Goal: Complete application form: Complete application form

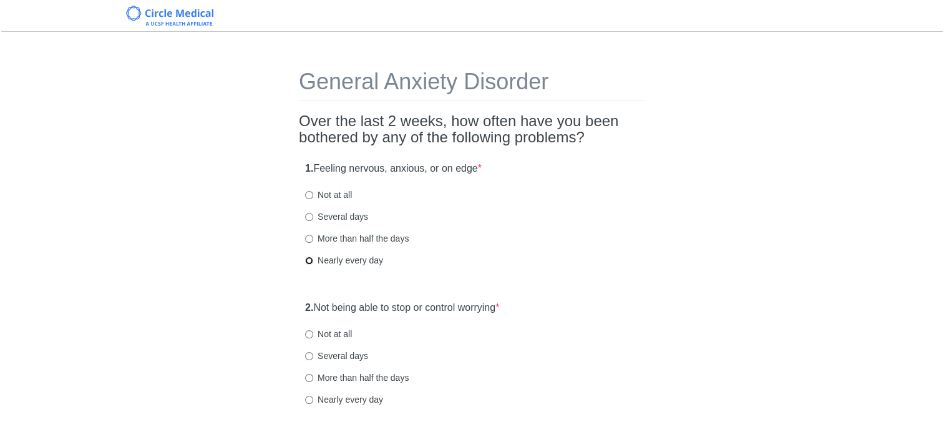
click at [309, 260] on input "Nearly every day" at bounding box center [309, 260] width 8 height 8
radio input "true"
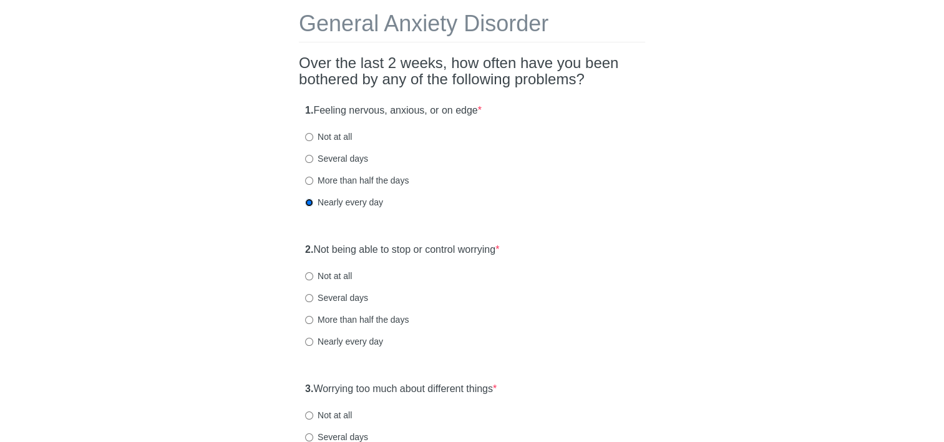
scroll to position [125, 0]
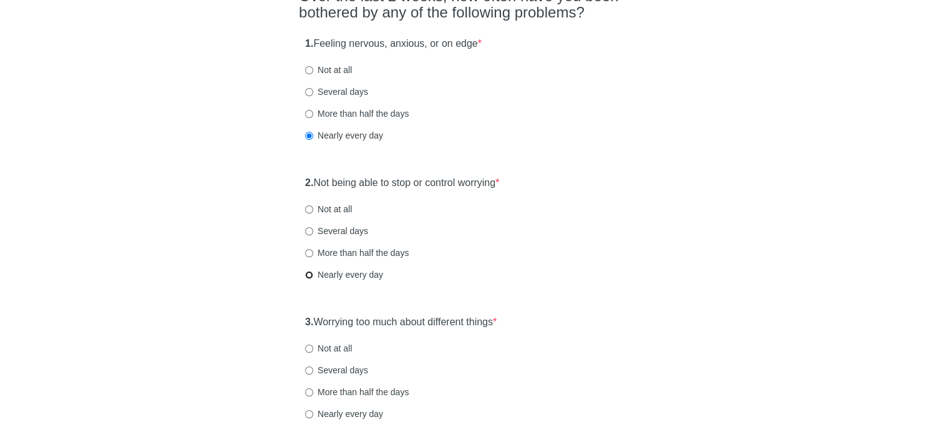
click at [307, 271] on input "Nearly every day" at bounding box center [309, 275] width 8 height 8
radio input "true"
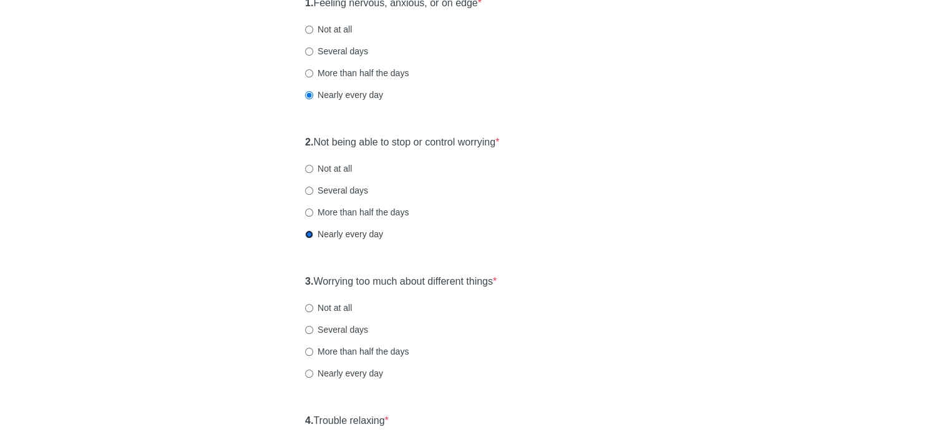
scroll to position [187, 0]
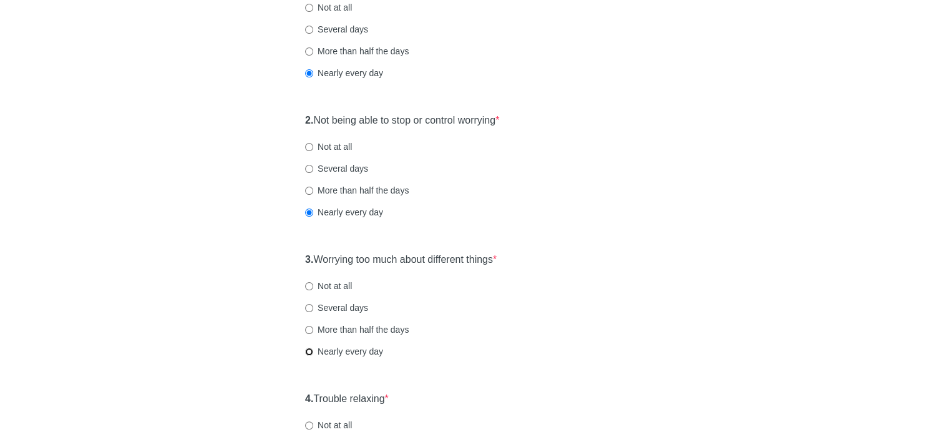
click at [309, 352] on input "Nearly every day" at bounding box center [309, 351] width 8 height 8
radio input "true"
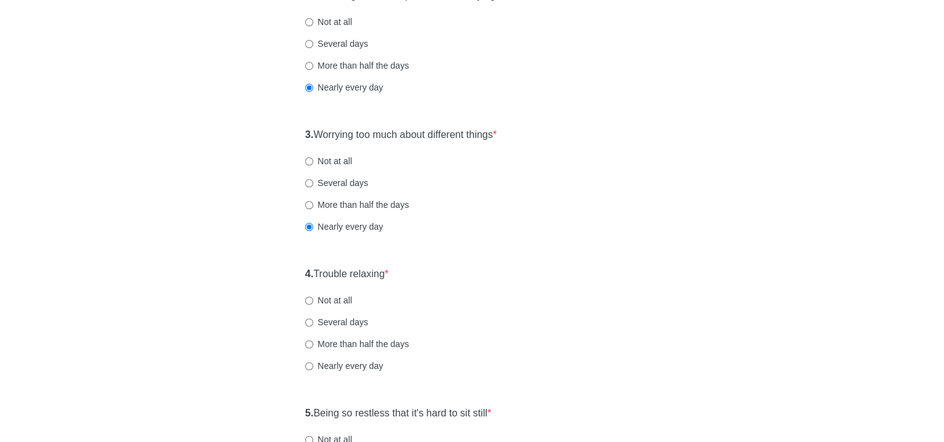
click at [309, 316] on label "Several days" at bounding box center [336, 322] width 63 height 12
click at [309, 318] on input "Several days" at bounding box center [309, 322] width 8 height 8
radio input "true"
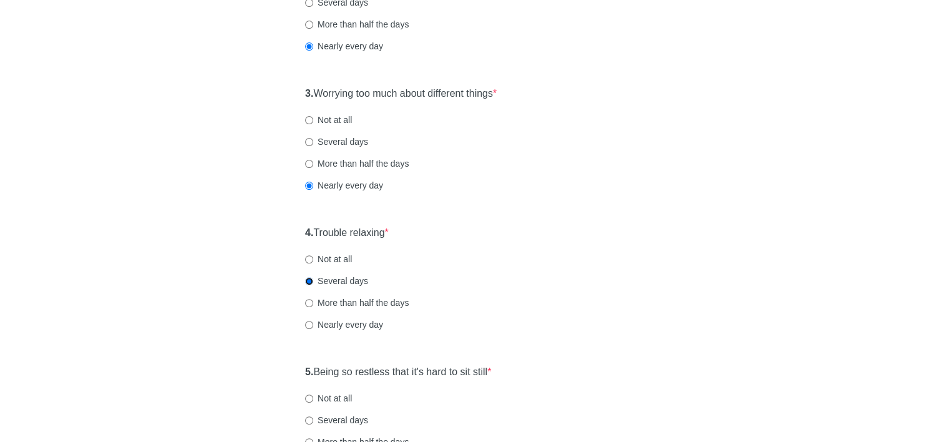
scroll to position [437, 0]
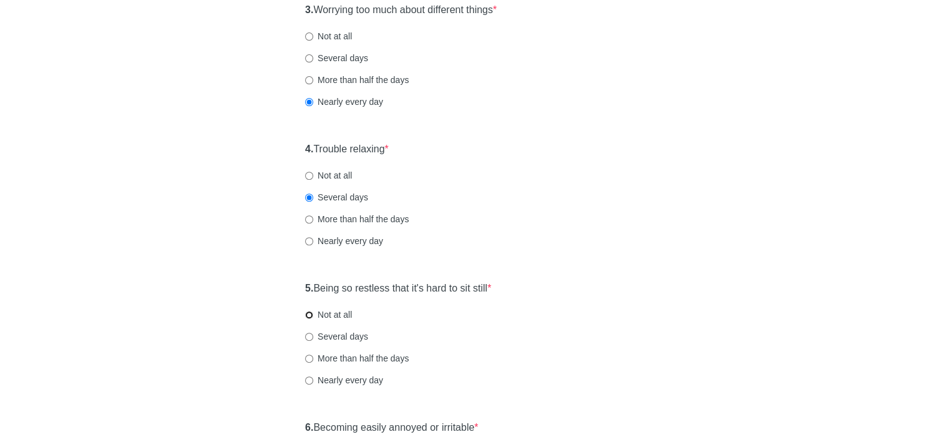
click at [309, 316] on input "Not at all" at bounding box center [309, 315] width 8 height 8
radio input "true"
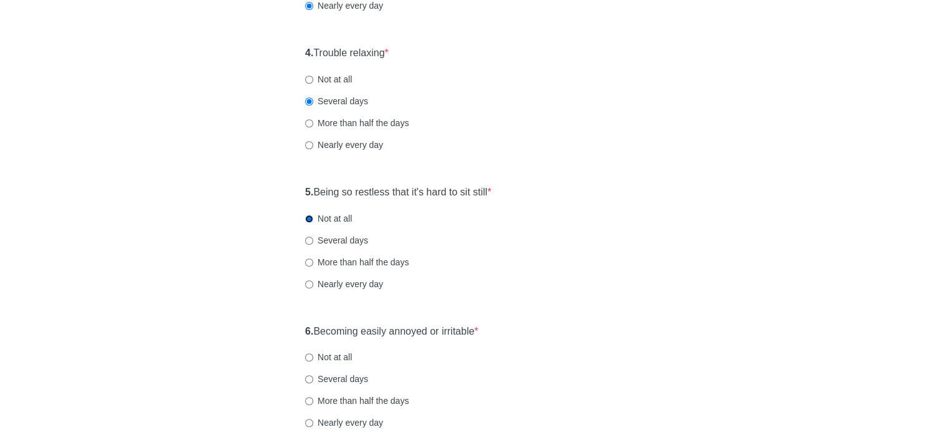
scroll to position [561, 0]
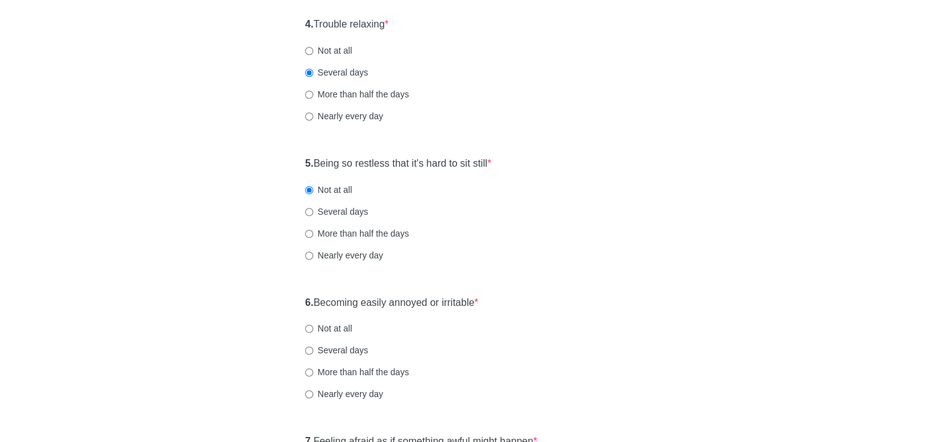
click at [317, 348] on label "Several days" at bounding box center [336, 350] width 63 height 12
click at [313, 348] on input "Several days" at bounding box center [309, 350] width 8 height 8
radio input "true"
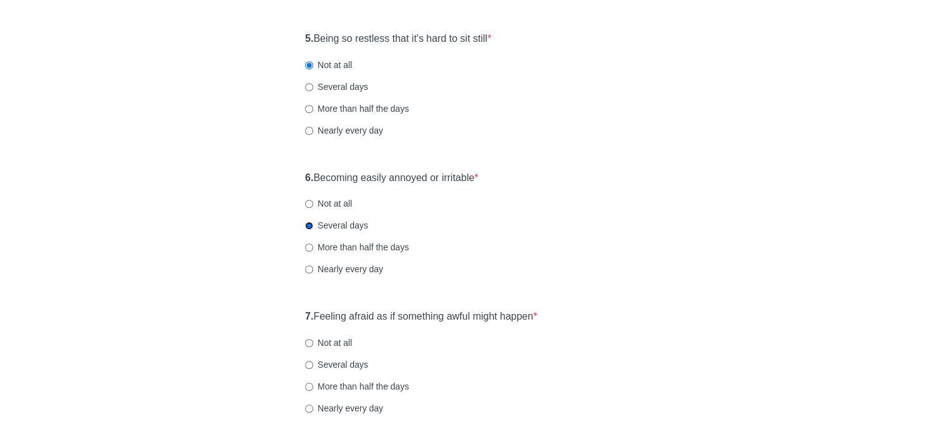
scroll to position [748, 0]
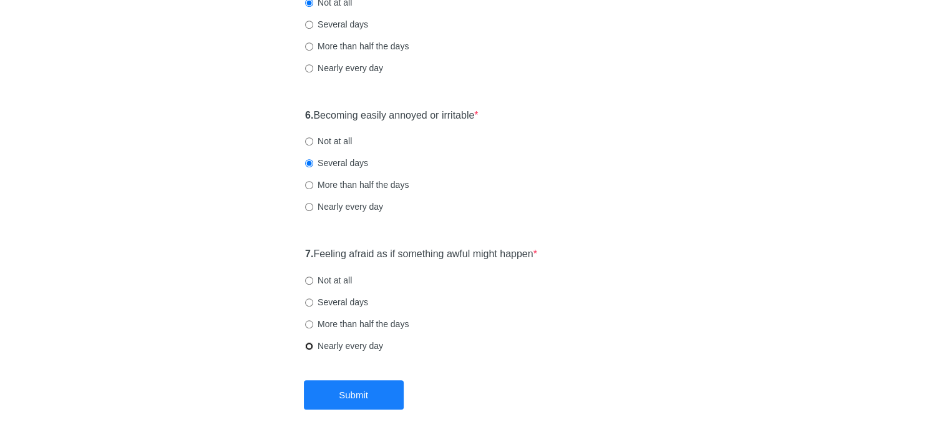
click at [309, 343] on input "Nearly every day" at bounding box center [309, 346] width 8 height 8
radio input "true"
click at [322, 400] on button "Submit" at bounding box center [354, 394] width 100 height 29
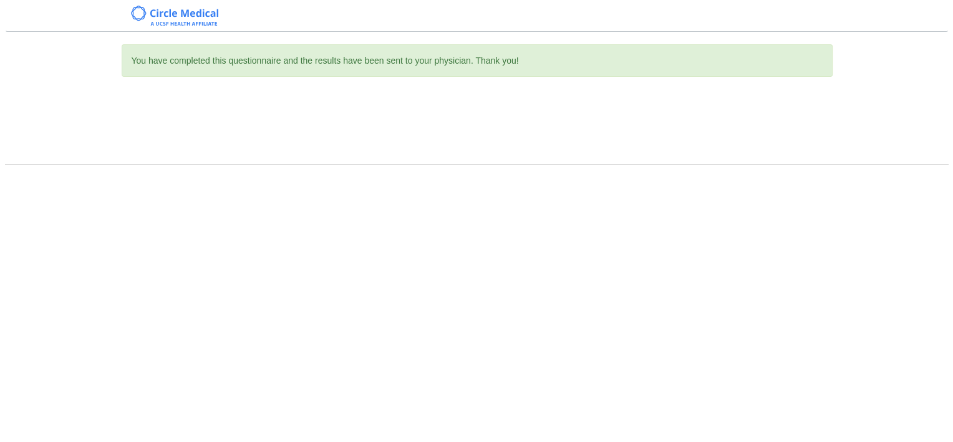
scroll to position [0, 0]
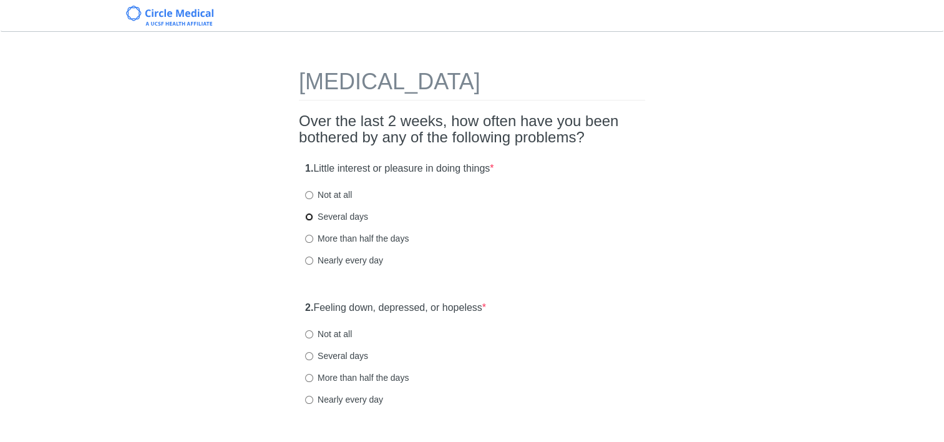
click at [309, 215] on input "Several days" at bounding box center [309, 217] width 8 height 8
radio input "true"
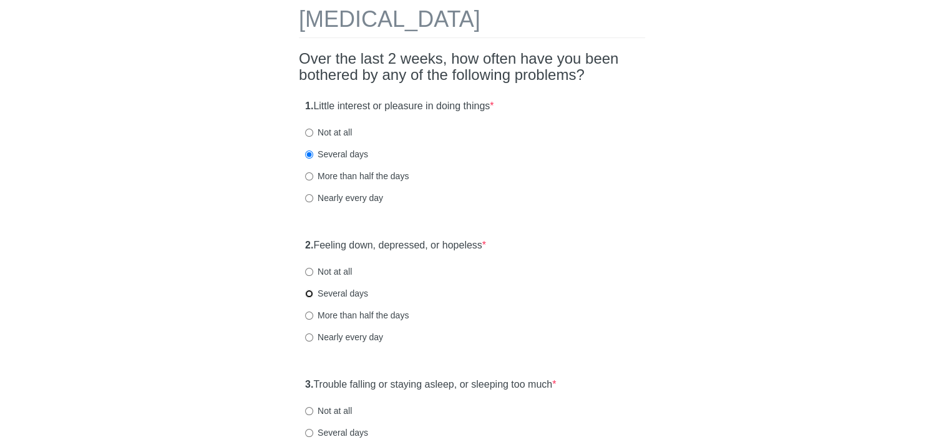
click at [307, 295] on input "Several days" at bounding box center [309, 293] width 8 height 8
radio input "true"
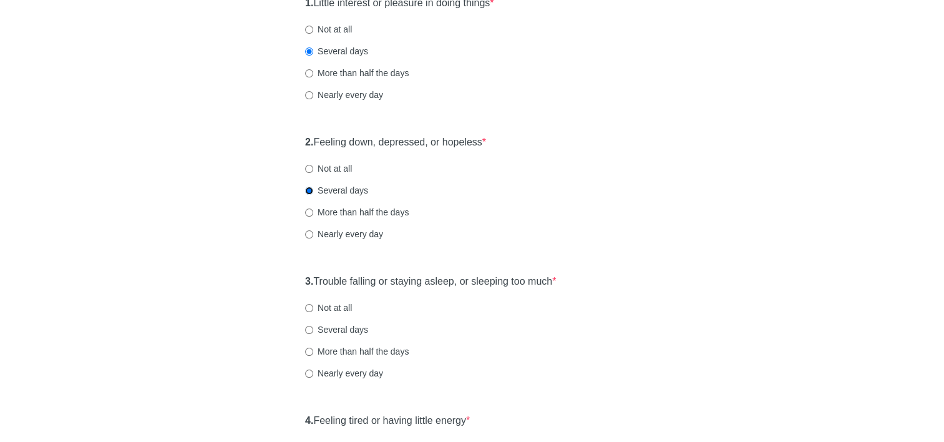
scroll to position [187, 0]
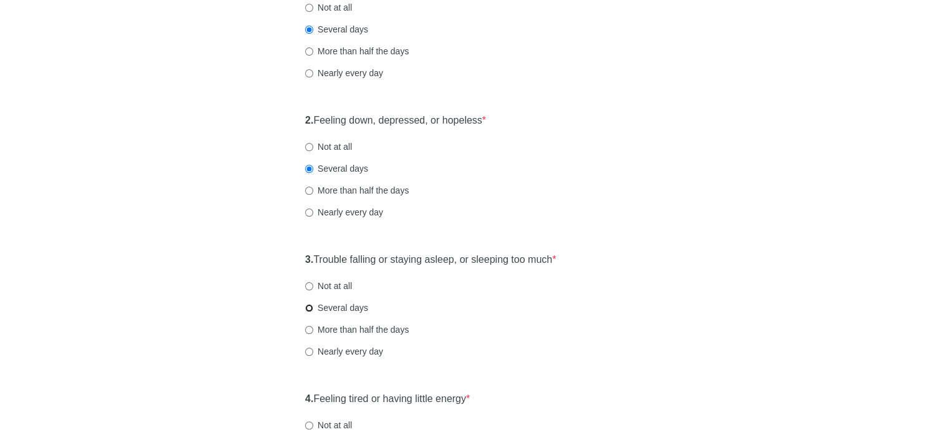
click at [309, 306] on input "Several days" at bounding box center [309, 308] width 8 height 8
radio input "true"
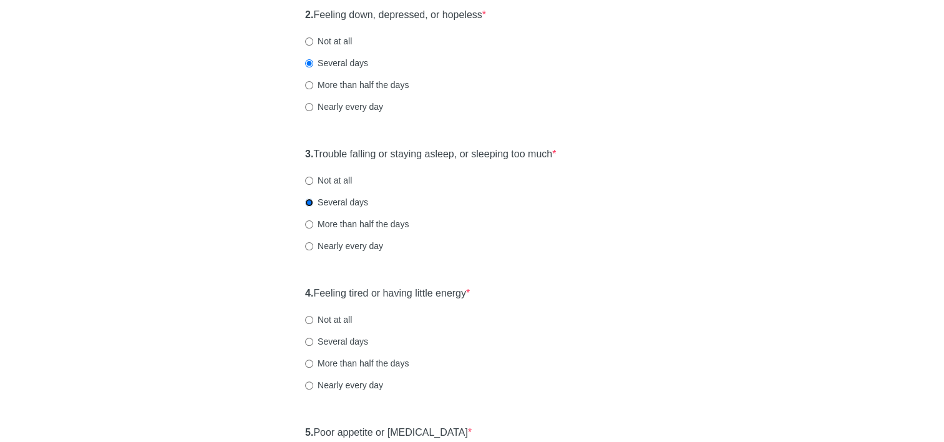
scroll to position [312, 0]
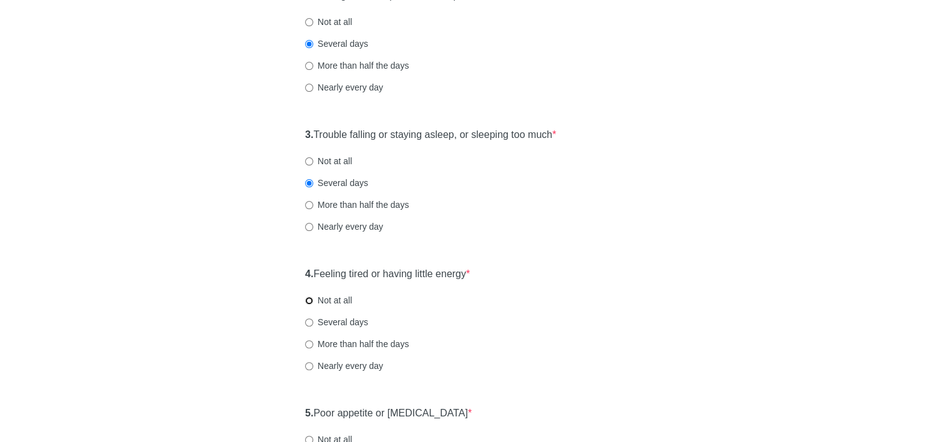
click at [306, 297] on input "Not at all" at bounding box center [309, 300] width 8 height 8
radio input "true"
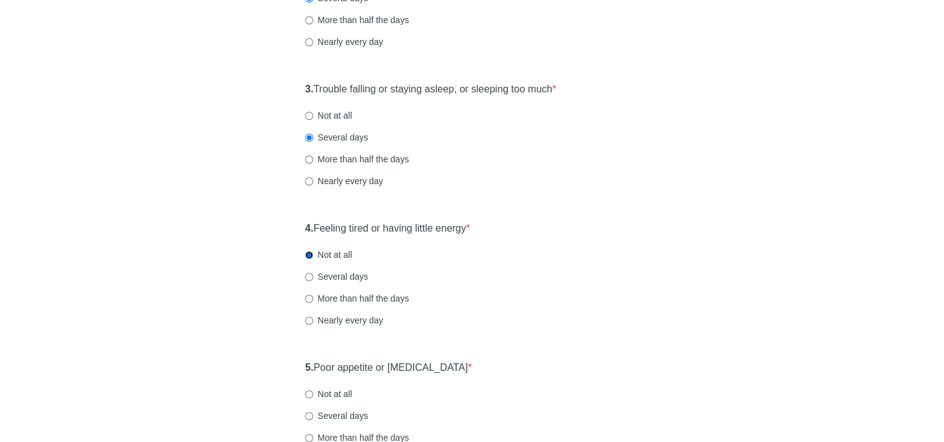
scroll to position [437, 0]
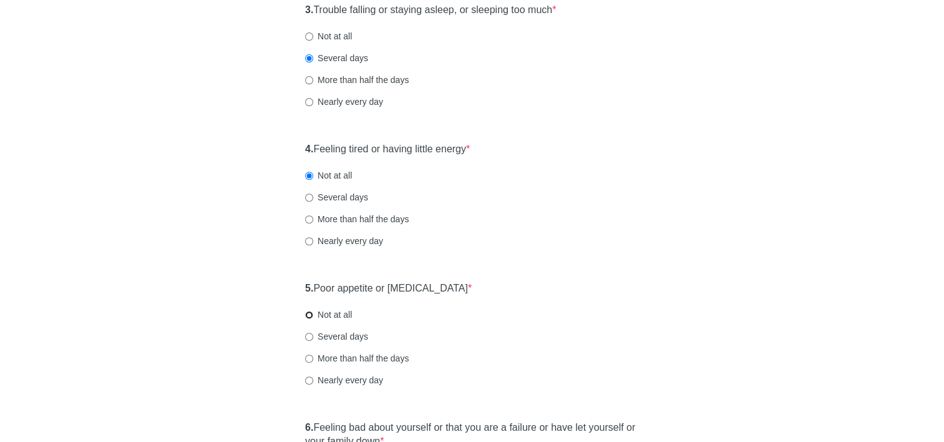
click at [309, 314] on input "Not at all" at bounding box center [309, 315] width 8 height 8
radio input "true"
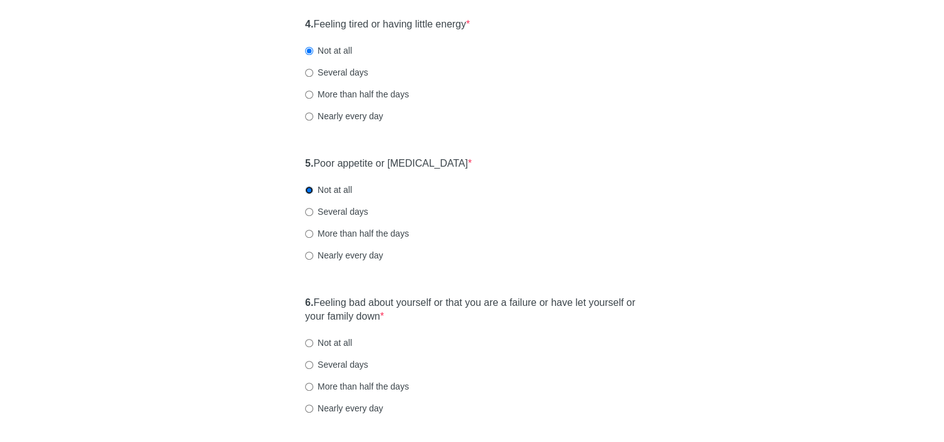
scroll to position [624, 0]
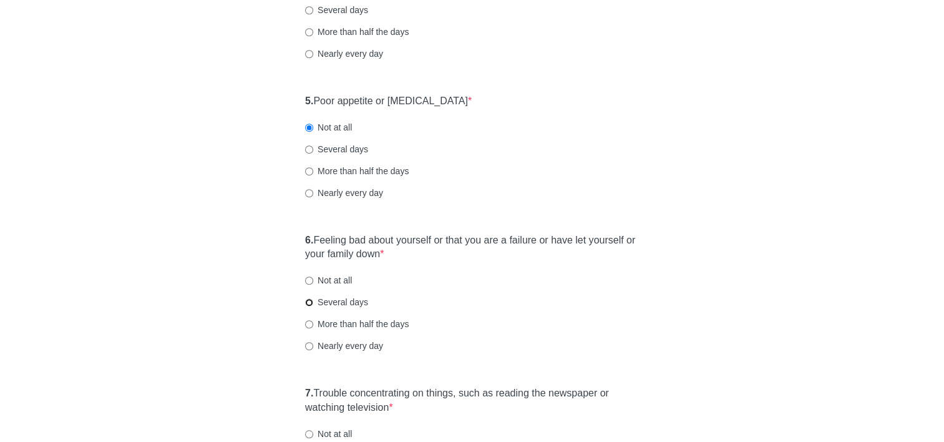
click at [307, 298] on input "Several days" at bounding box center [309, 302] width 8 height 8
radio input "true"
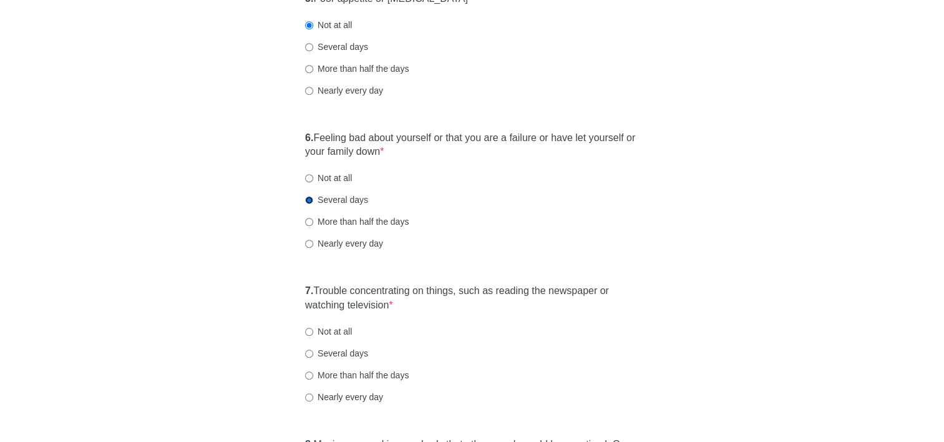
scroll to position [748, 0]
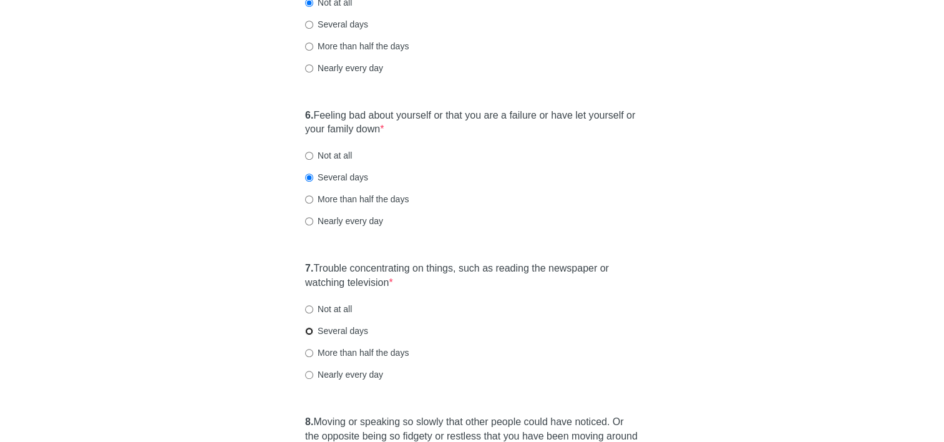
click at [312, 329] on input "Several days" at bounding box center [309, 331] width 8 height 8
radio input "true"
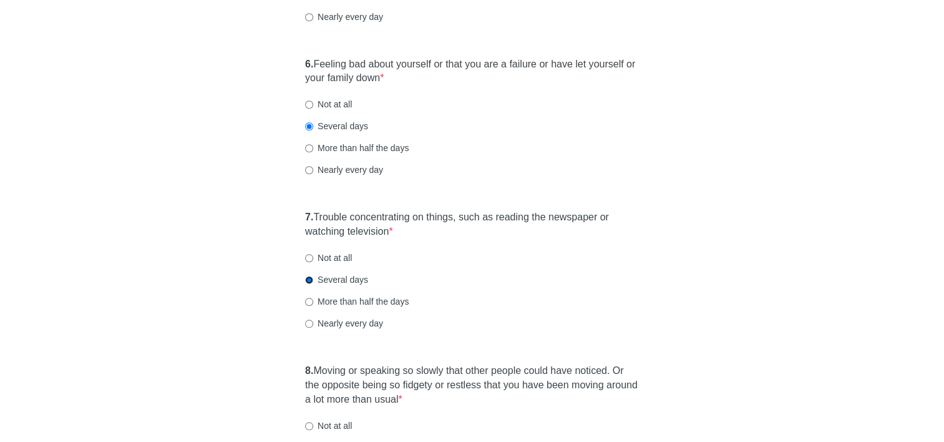
scroll to position [873, 0]
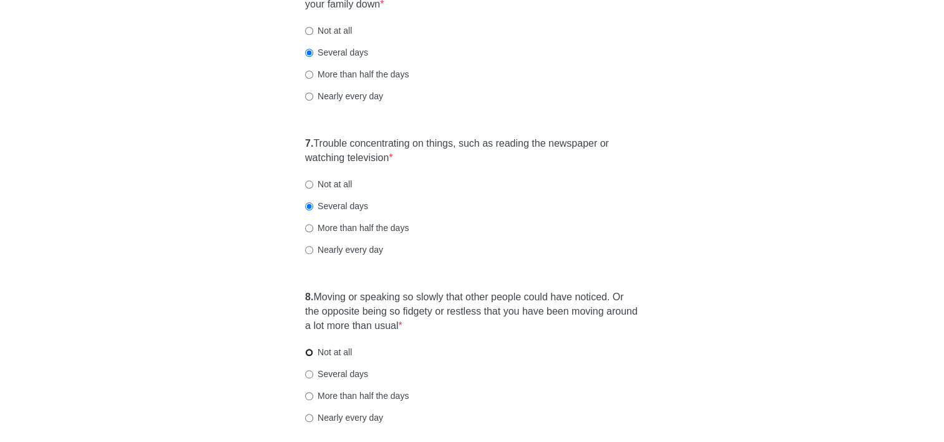
click at [307, 354] on input "Not at all" at bounding box center [309, 352] width 8 height 8
radio input "true"
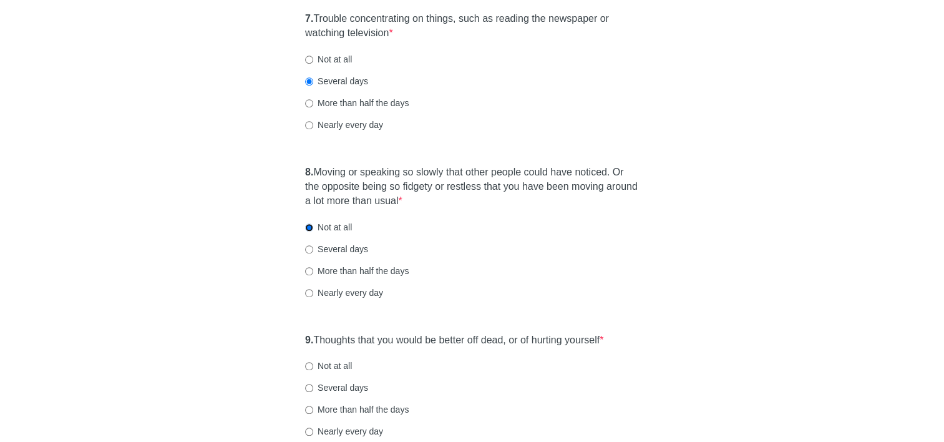
scroll to position [1060, 0]
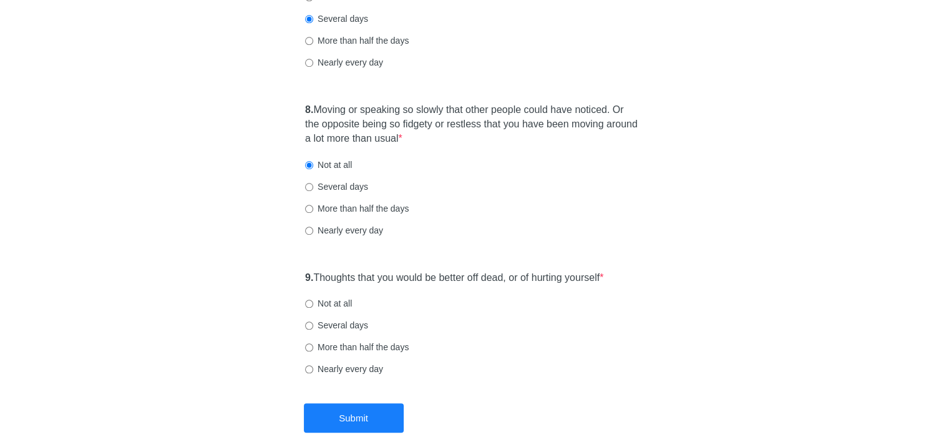
click at [312, 306] on label "Not at all" at bounding box center [328, 303] width 47 height 12
click at [309, 304] on input "Not at all" at bounding box center [309, 303] width 8 height 8
radio input "true"
click at [340, 414] on button "Submit" at bounding box center [354, 417] width 100 height 29
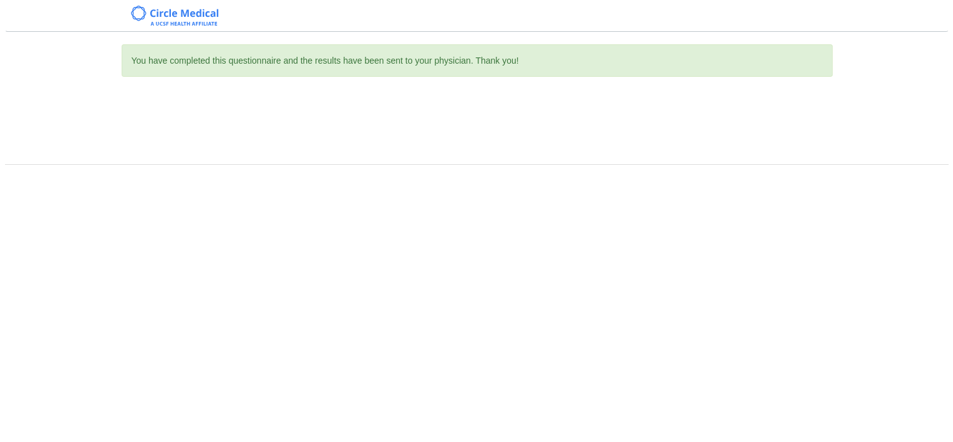
scroll to position [0, 0]
